Goal: Check status: Check status

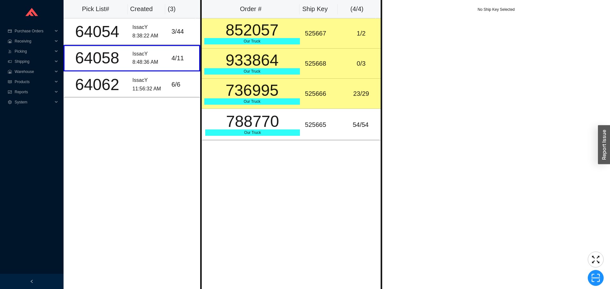
click at [269, 31] on div "852057" at bounding box center [252, 30] width 96 height 16
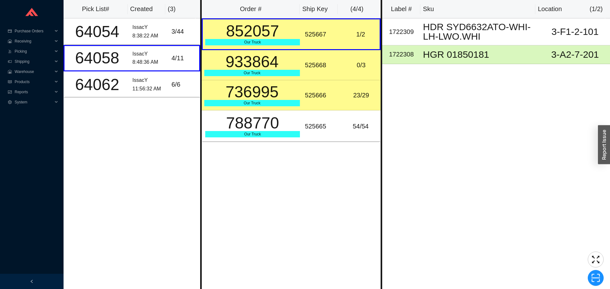
click at [265, 100] on div "736995" at bounding box center [252, 92] width 96 height 16
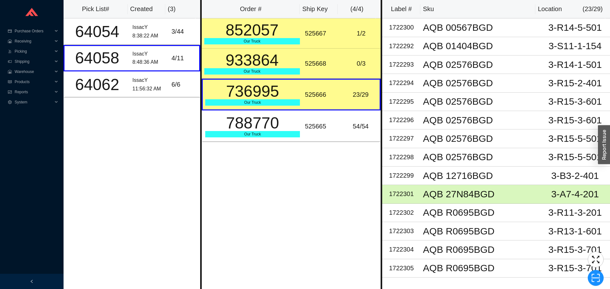
click at [286, 73] on div "Our Truck" at bounding box center [252, 71] width 96 height 6
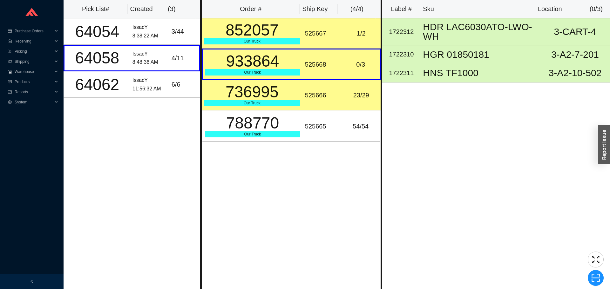
click at [270, 108] on td "736995 Our Truck" at bounding box center [252, 95] width 101 height 30
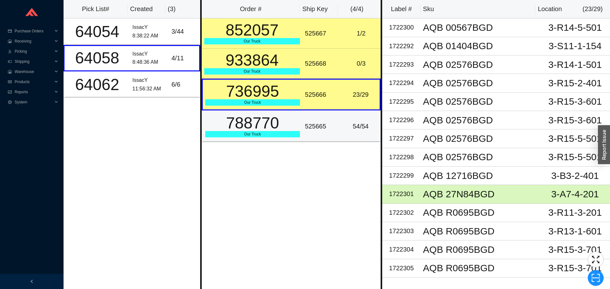
click at [266, 142] on td "788770 Our Truck" at bounding box center [252, 127] width 101 height 32
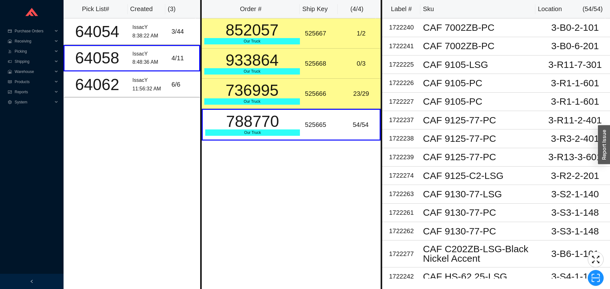
click at [248, 167] on div "Order # Ship Key ( 4 / 4 ) 852057 Our Truck 525667 1 / 2 933864 Our Truck 52566…" at bounding box center [291, 144] width 182 height 289
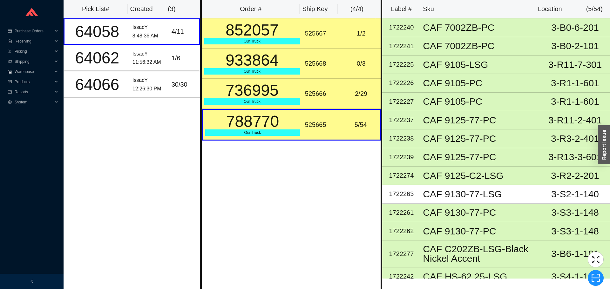
click at [315, 64] on div "525668" at bounding box center [322, 63] width 34 height 10
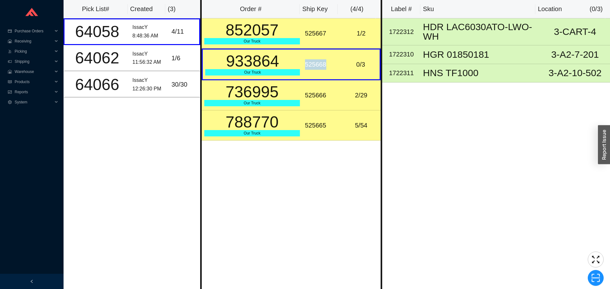
copy div "525668"
click at [593, 277] on icon "scan" at bounding box center [596, 279] width 10 height 10
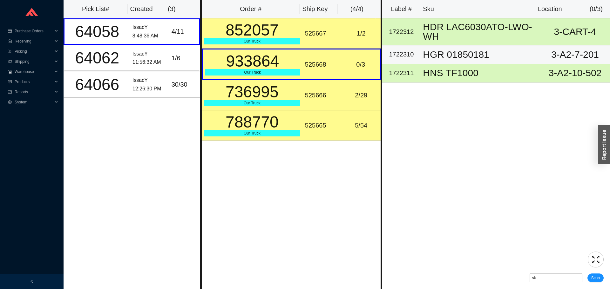
type input "sk525668"
click button "Scan" at bounding box center [596, 278] width 16 height 9
